Goal: Information Seeking & Learning: Learn about a topic

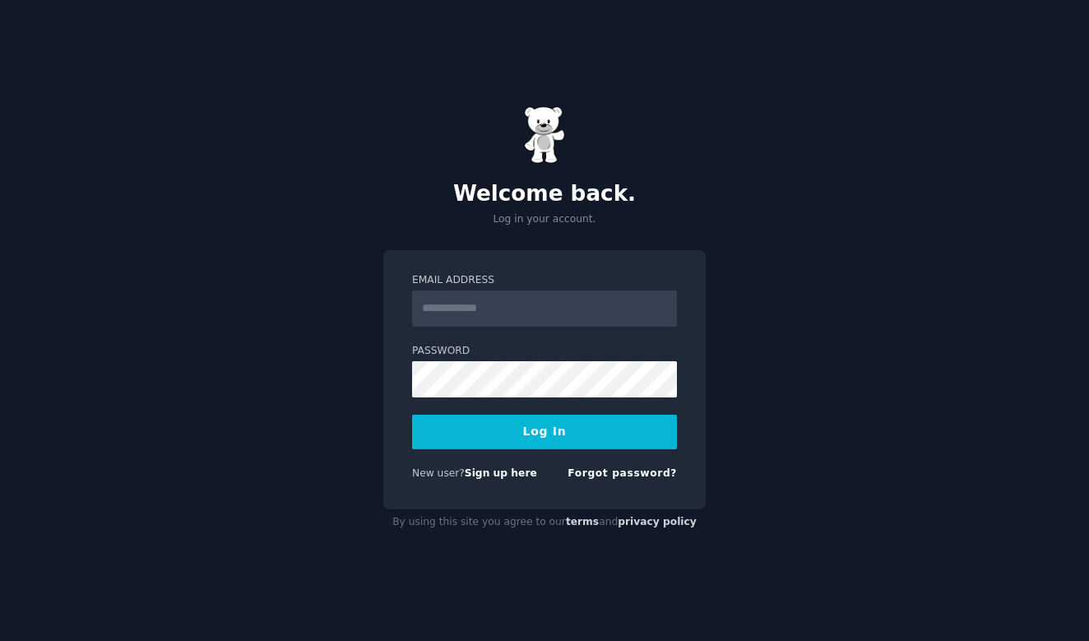
click at [462, 312] on input "Email Address" at bounding box center [544, 308] width 265 height 36
type input "**********"
click at [544, 431] on button "Log In" at bounding box center [544, 431] width 265 height 35
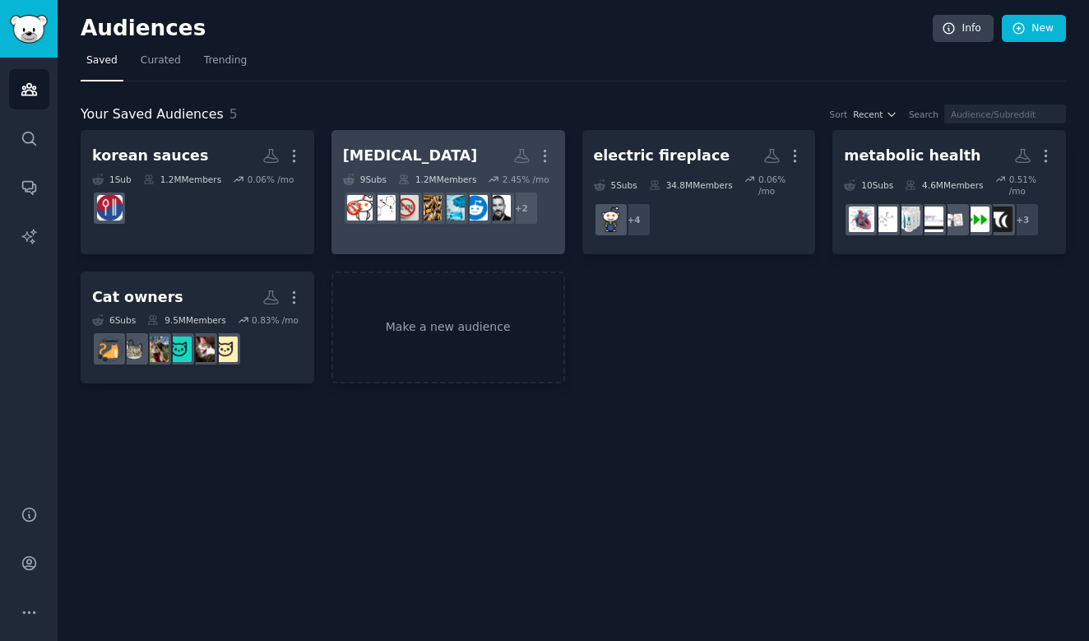
click at [396, 157] on div "[MEDICAL_DATA]" at bounding box center [410, 156] width 135 height 21
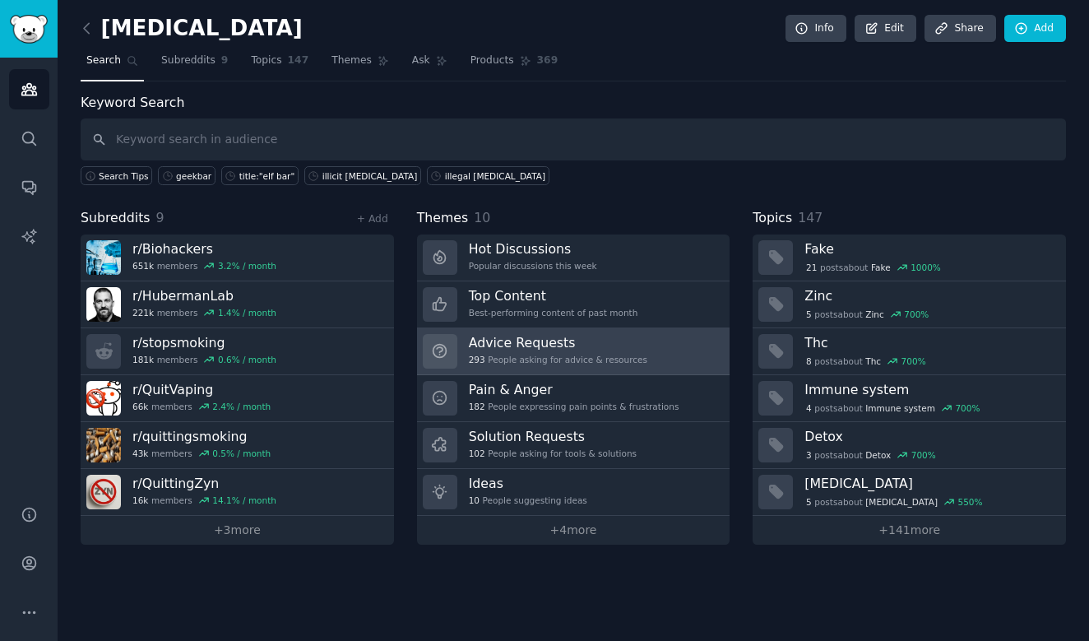
click at [513, 339] on h3 "Advice Requests" at bounding box center [558, 342] width 178 height 17
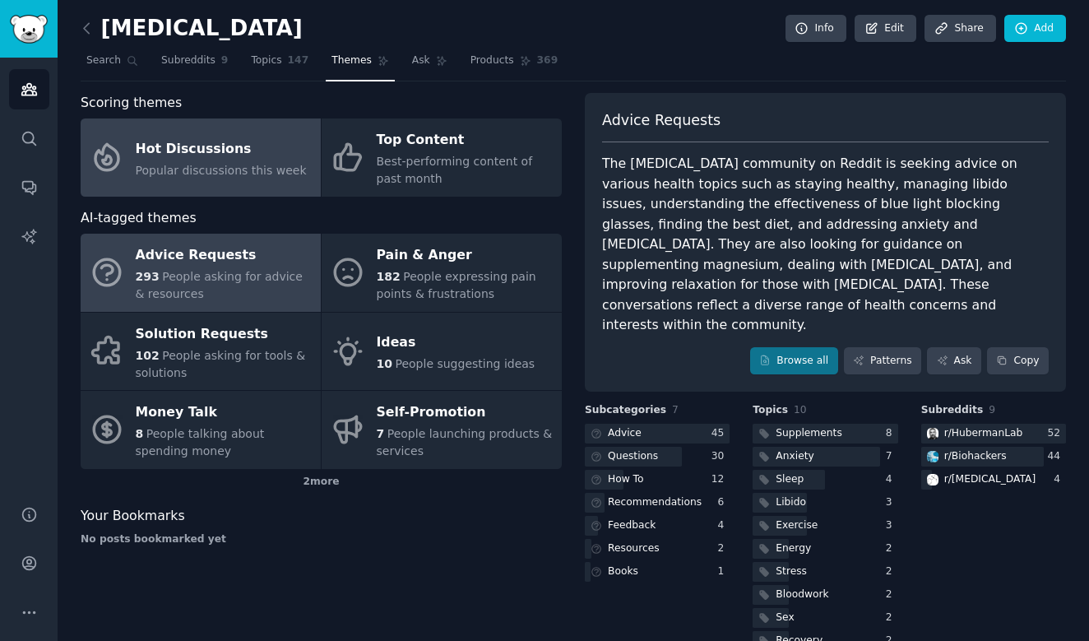
click at [189, 164] on span "Popular discussions this week" at bounding box center [221, 170] width 171 height 13
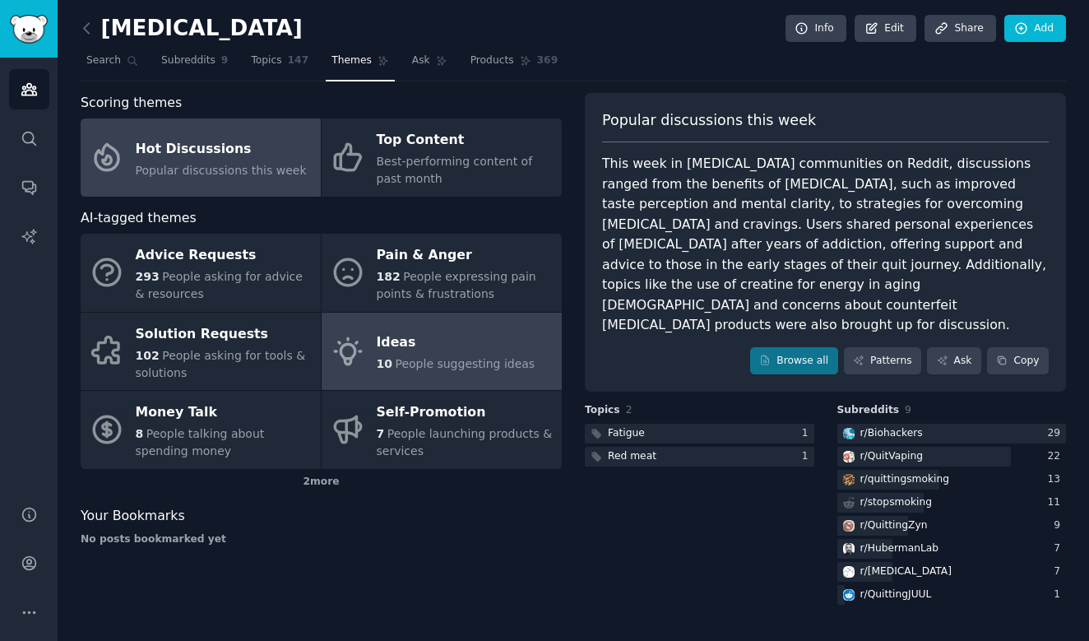
click at [439, 361] on span "People suggesting ideas" at bounding box center [465, 363] width 140 height 13
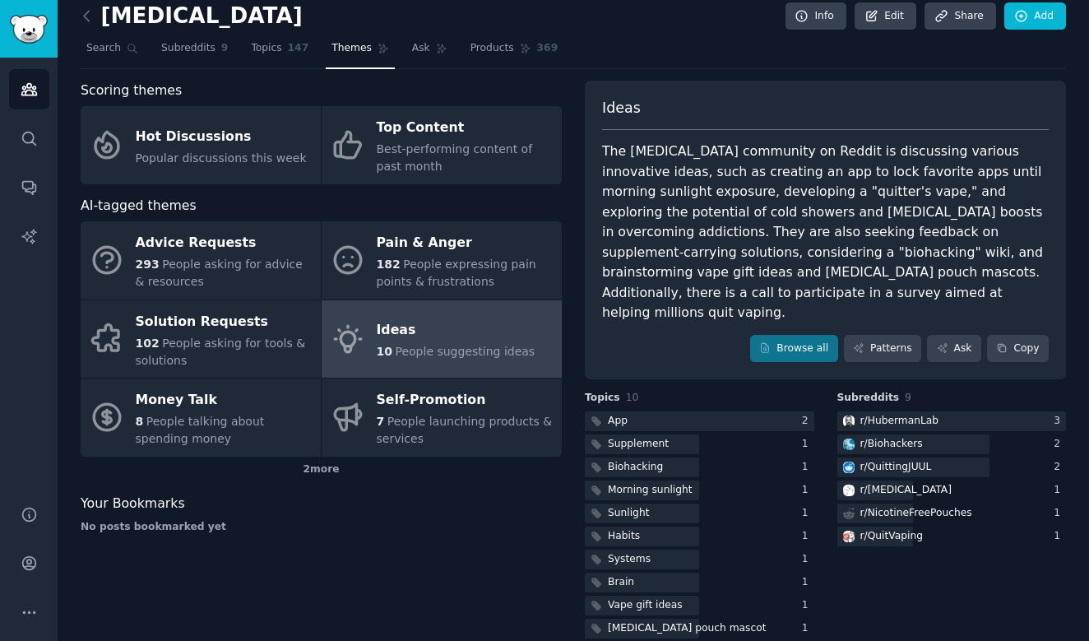
scroll to position [11, 0]
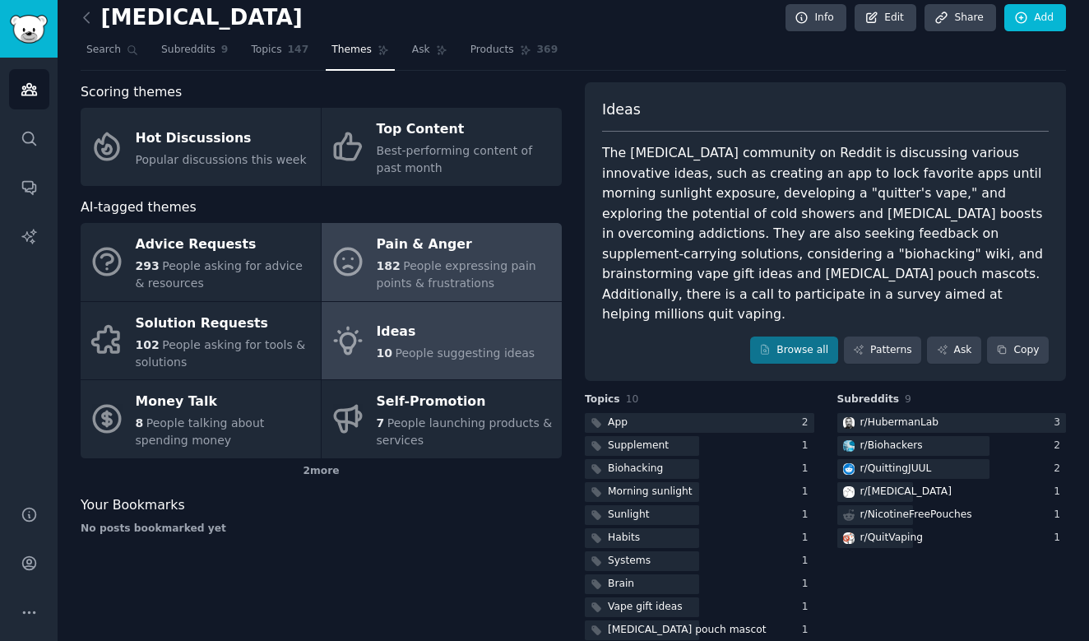
click at [457, 272] on div "182 People expressing pain points & frustrations" at bounding box center [465, 274] width 177 height 35
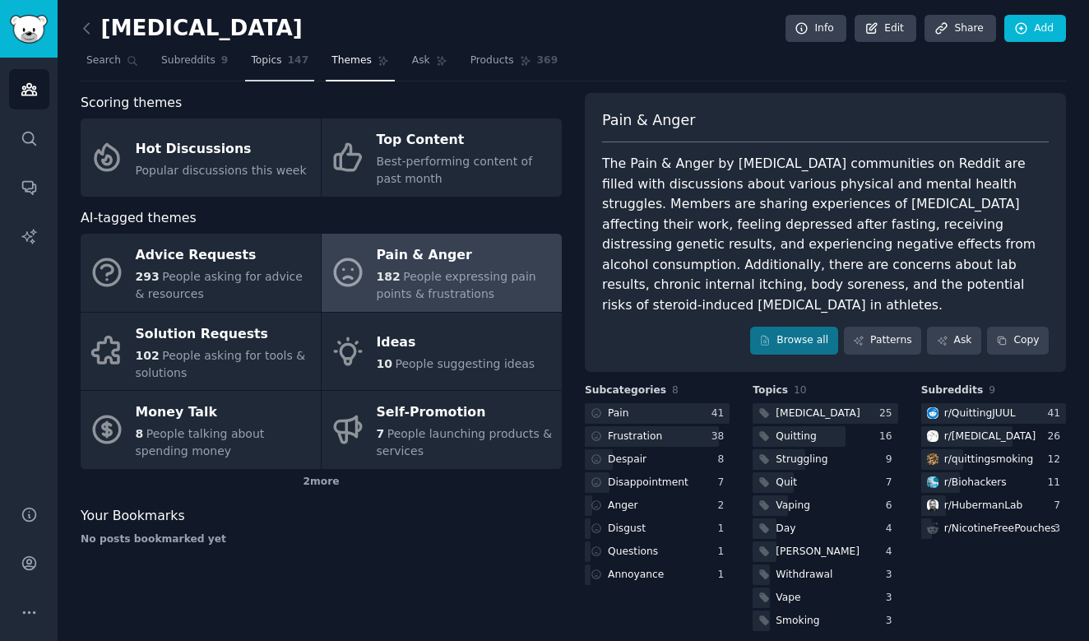
click at [265, 60] on span "Topics" at bounding box center [266, 60] width 30 height 15
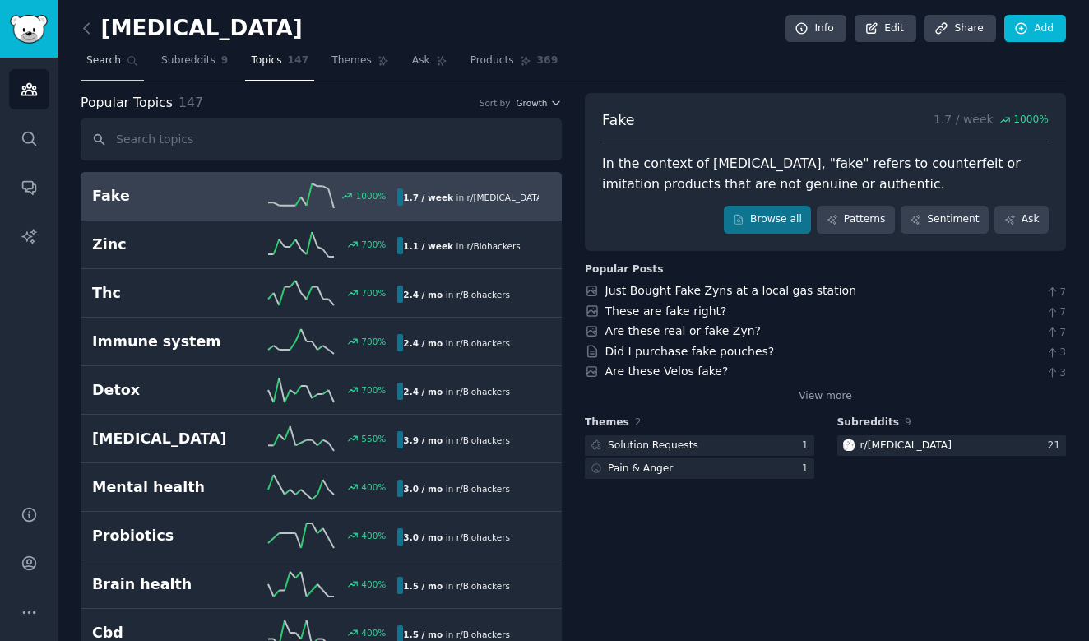
click at [99, 57] on span "Search" at bounding box center [103, 60] width 35 height 15
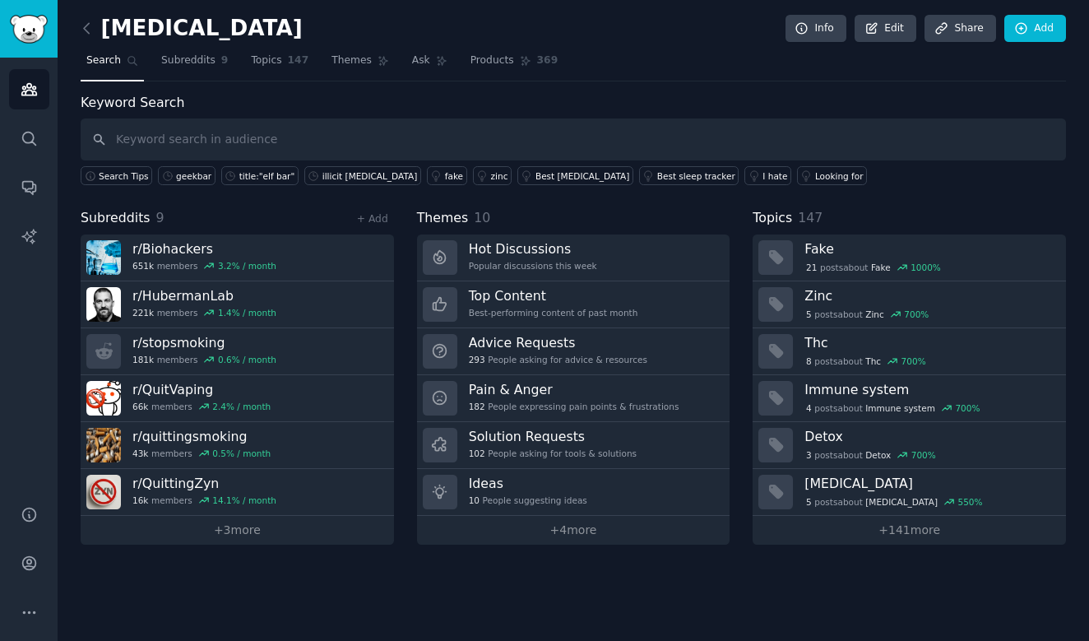
click at [211, 139] on input "text" at bounding box center [573, 139] width 985 height 42
type input "m"
type input "microdosing"
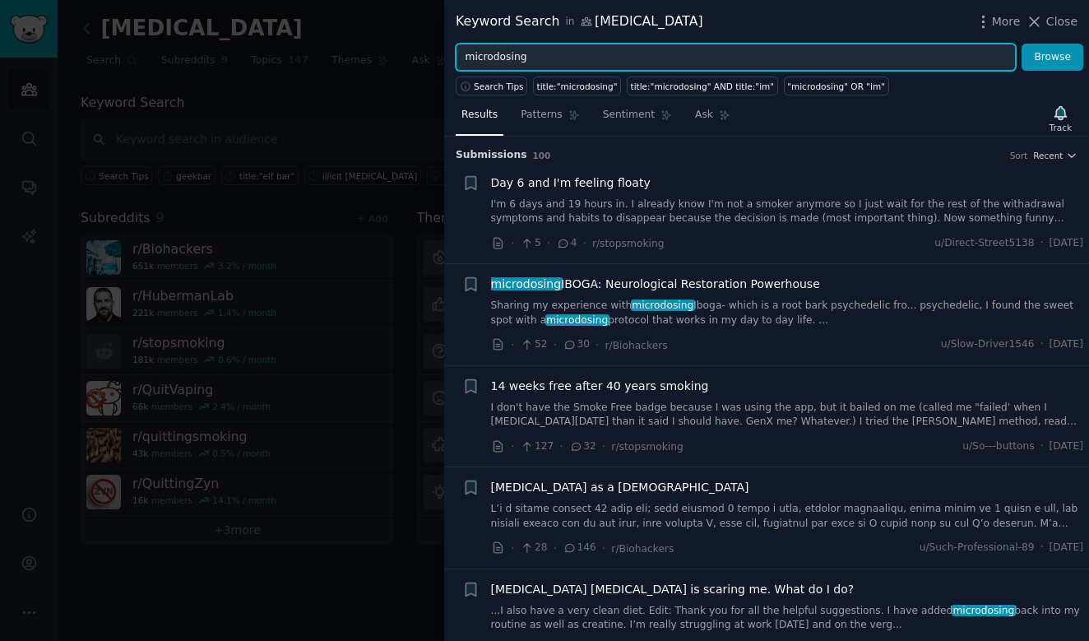
drag, startPoint x: 512, startPoint y: 60, endPoint x: 461, endPoint y: 60, distance: 51.8
click at [461, 60] on input "microdosing" at bounding box center [736, 58] width 560 height 28
type input "m"
type input "sensory"
click at [1053, 57] on button "Browse" at bounding box center [1052, 58] width 62 height 28
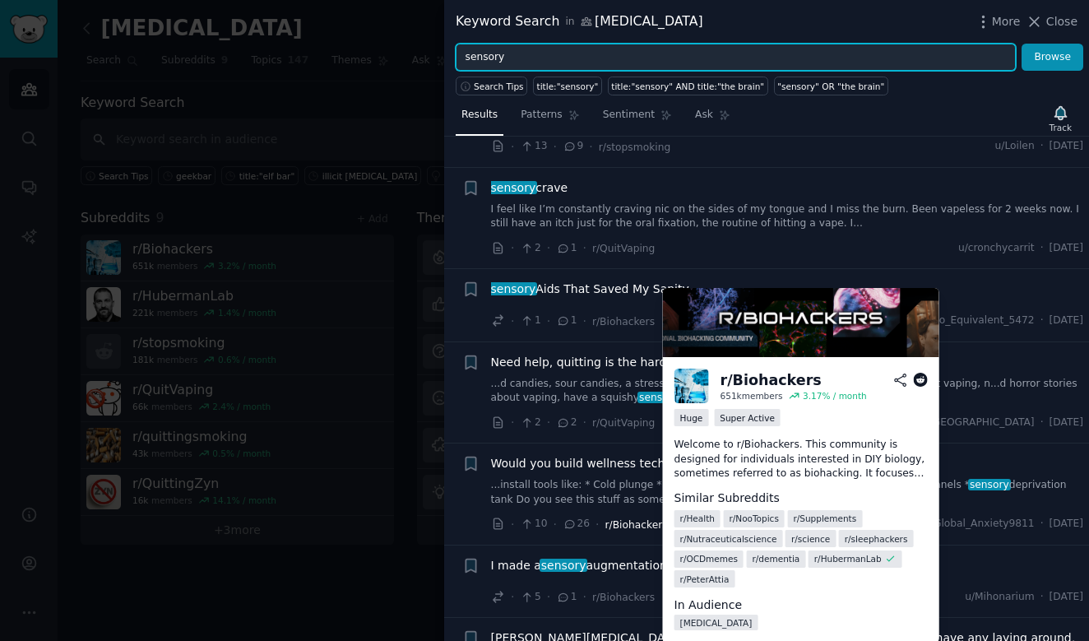
scroll to position [421, 0]
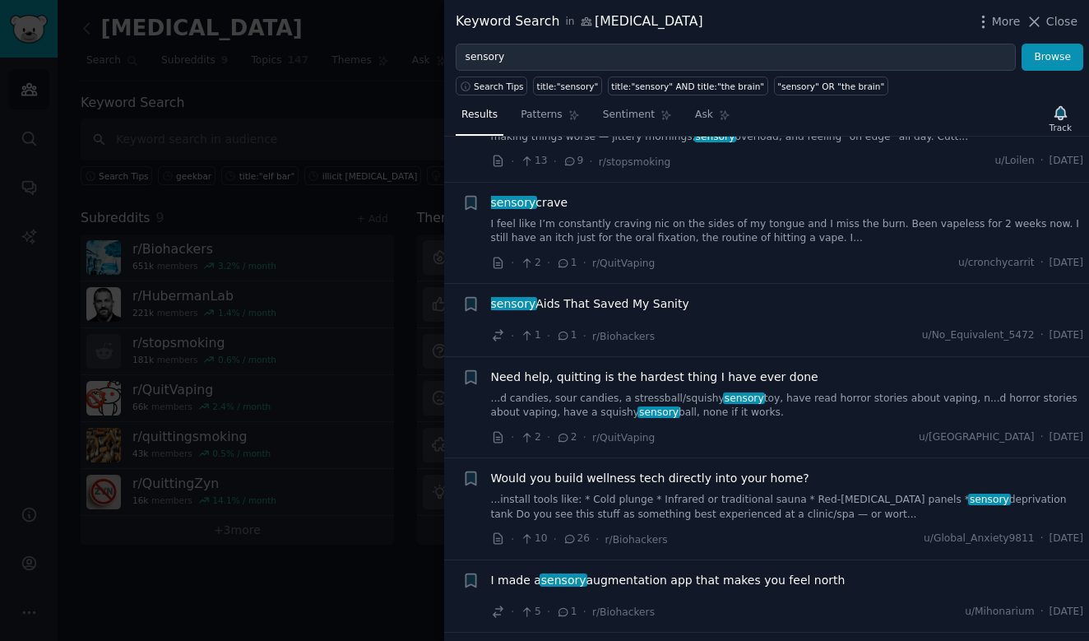
click at [610, 295] on span "sensory Aids That Saved My Sanity" at bounding box center [590, 303] width 198 height 17
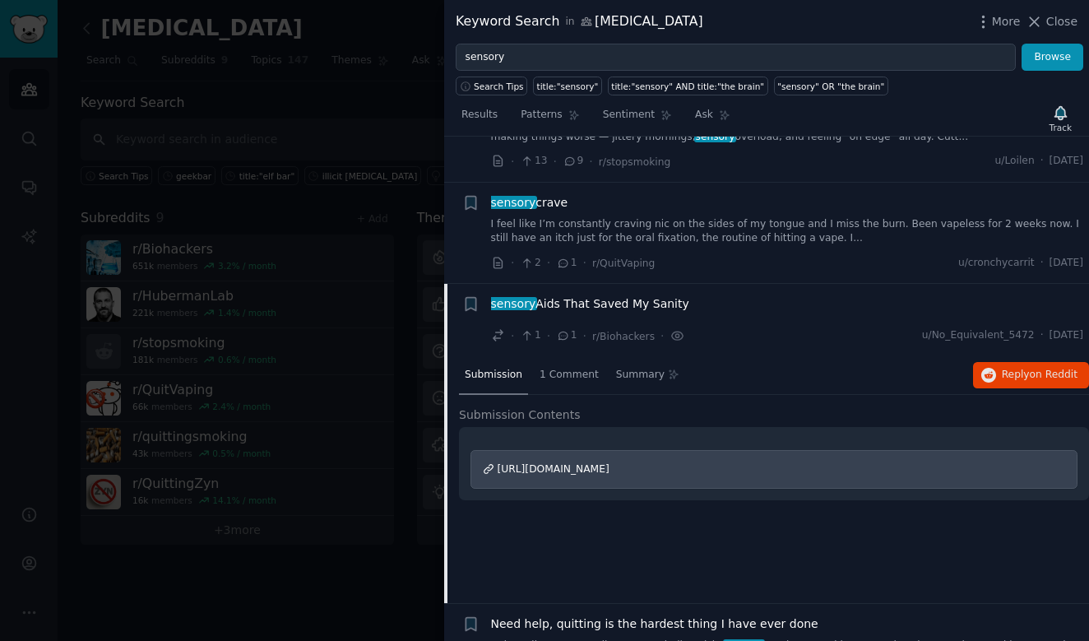
scroll to position [547, 0]
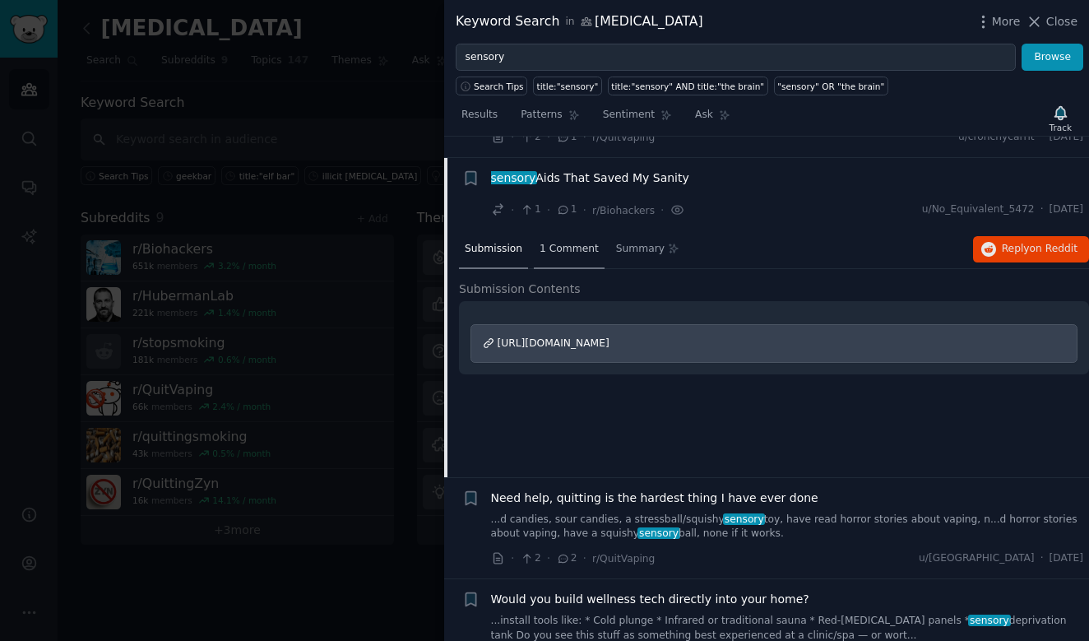
click at [568, 242] on span "1 Comment" at bounding box center [568, 249] width 59 height 15
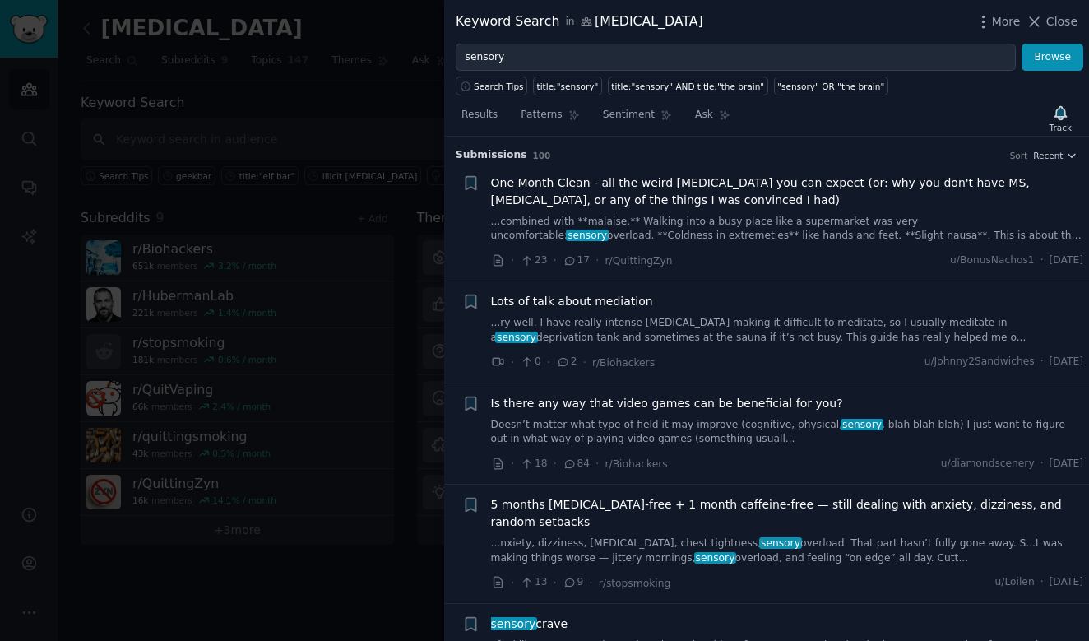
scroll to position [0, 0]
click at [545, 120] on span "Patterns" at bounding box center [541, 115] width 41 height 15
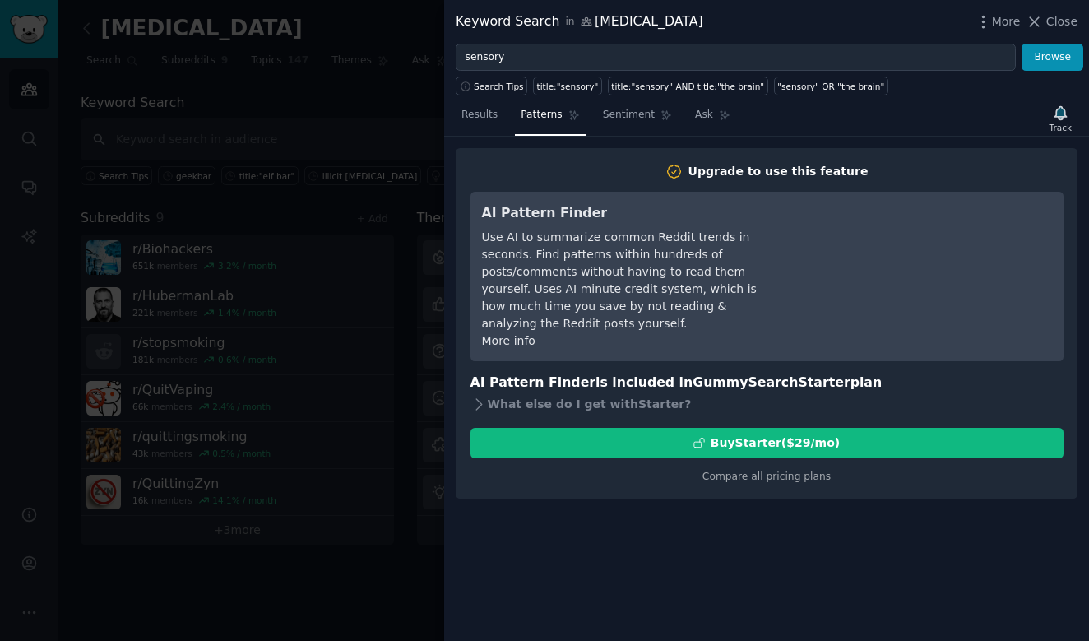
click at [382, 189] on div at bounding box center [544, 320] width 1089 height 641
